Goal: Task Accomplishment & Management: Manage account settings

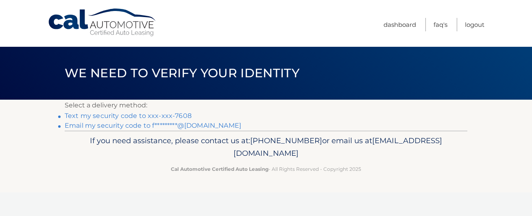
click at [172, 114] on link "Text my security code to xxx-xxx-7608" at bounding box center [128, 116] width 127 height 8
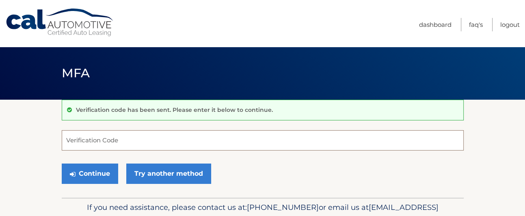
click at [172, 135] on input "Verification Code" at bounding box center [263, 140] width 402 height 20
click at [171, 144] on input "Verification Code" at bounding box center [263, 140] width 402 height 20
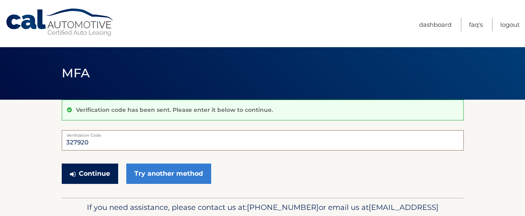
type input "327920"
click at [113, 176] on button "Continue" at bounding box center [90, 173] width 56 height 20
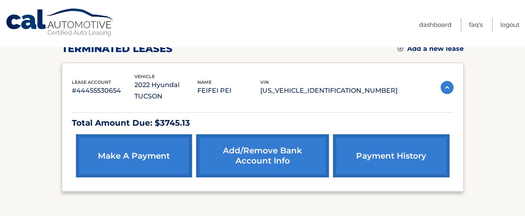
scroll to position [122, 0]
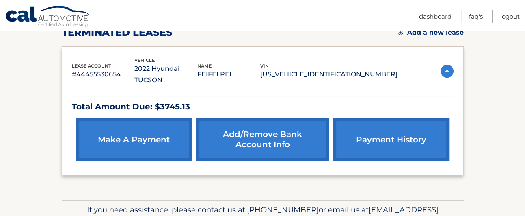
click at [257, 62] on div "name FEIFEI PEI" at bounding box center [228, 71] width 63 height 18
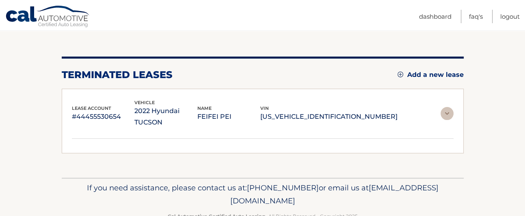
scroll to position [76, 0]
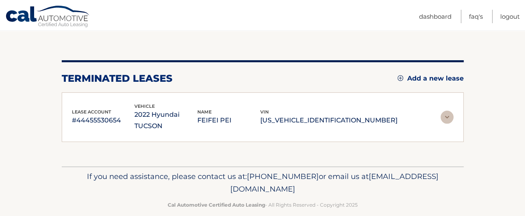
click at [450, 111] on img at bounding box center [447, 117] width 13 height 13
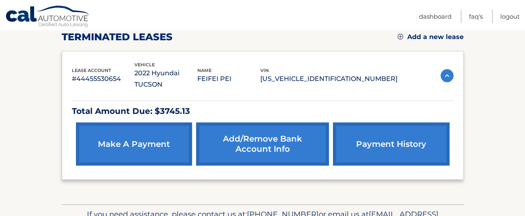
scroll to position [114, 0]
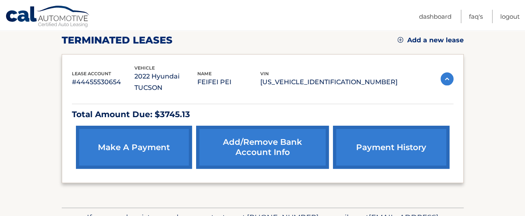
click at [265, 136] on link "Add/Remove bank account info" at bounding box center [262, 147] width 133 height 43
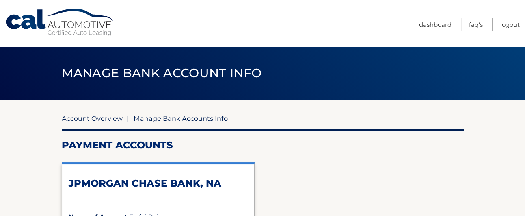
click at [111, 119] on link "Account Overview" at bounding box center [92, 118] width 61 height 8
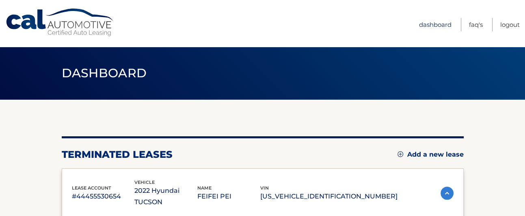
click at [419, 26] on link "Dashboard" at bounding box center [435, 24] width 33 height 13
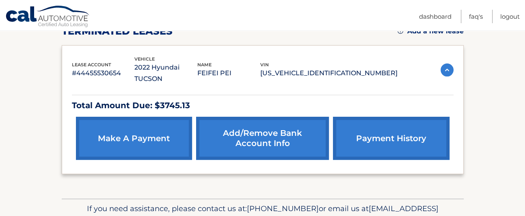
scroll to position [155, 0]
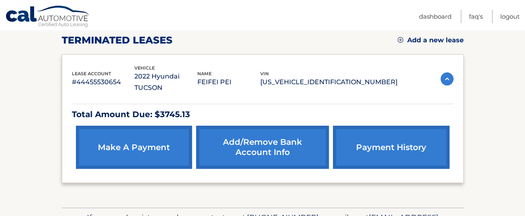
click at [239, 76] on p "FEIFEI PEI" at bounding box center [228, 81] width 63 height 11
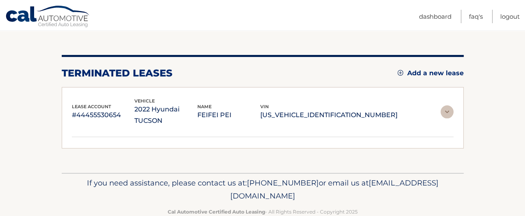
click at [249, 74] on div "You are registered for this site, but you haven't enrolled in online payments. …" at bounding box center [263, 101] width 402 height 93
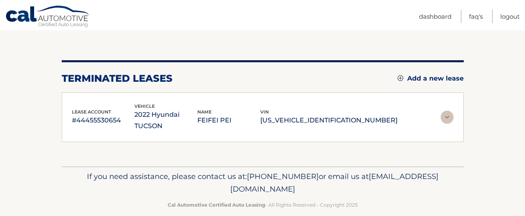
click at [212, 109] on span "name" at bounding box center [204, 112] width 14 height 6
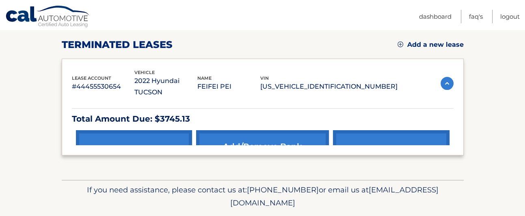
scroll to position [114, 0]
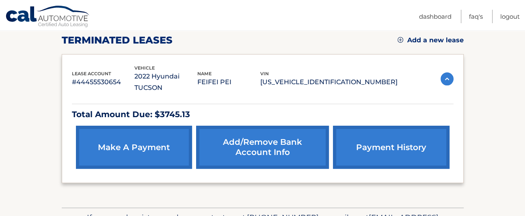
click at [373, 132] on link "payment history" at bounding box center [391, 147] width 116 height 43
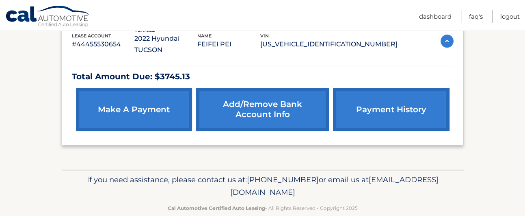
scroll to position [155, 0]
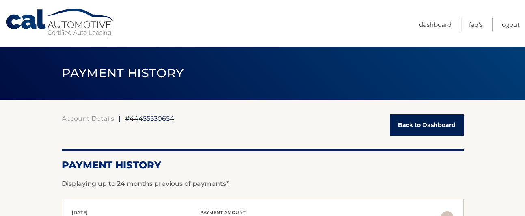
click at [78, 21] on link "Cal Automotive" at bounding box center [60, 22] width 110 height 29
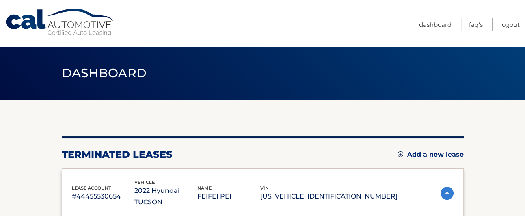
scroll to position [155, 0]
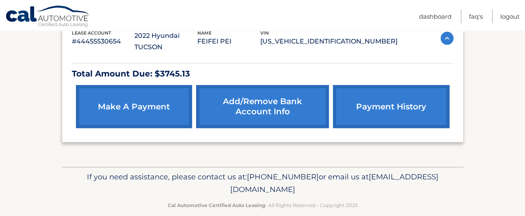
click at [174, 102] on link "make a payment" at bounding box center [134, 106] width 116 height 43
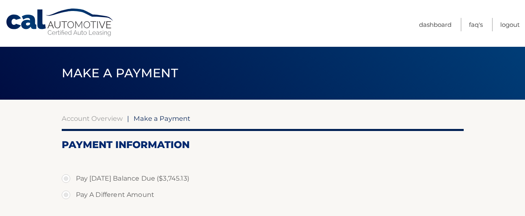
select select "MThmNDljZmMtMDVmMi00NWM3LWI2YjItZWM3NTY3NmJlYTM5"
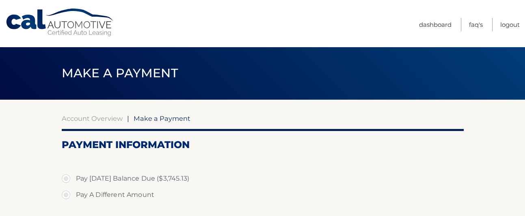
click at [88, 27] on link "Cal Automotive" at bounding box center [60, 22] width 110 height 29
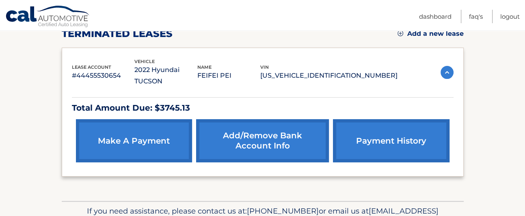
scroll to position [155, 0]
